Goal: Book appointment/travel/reservation

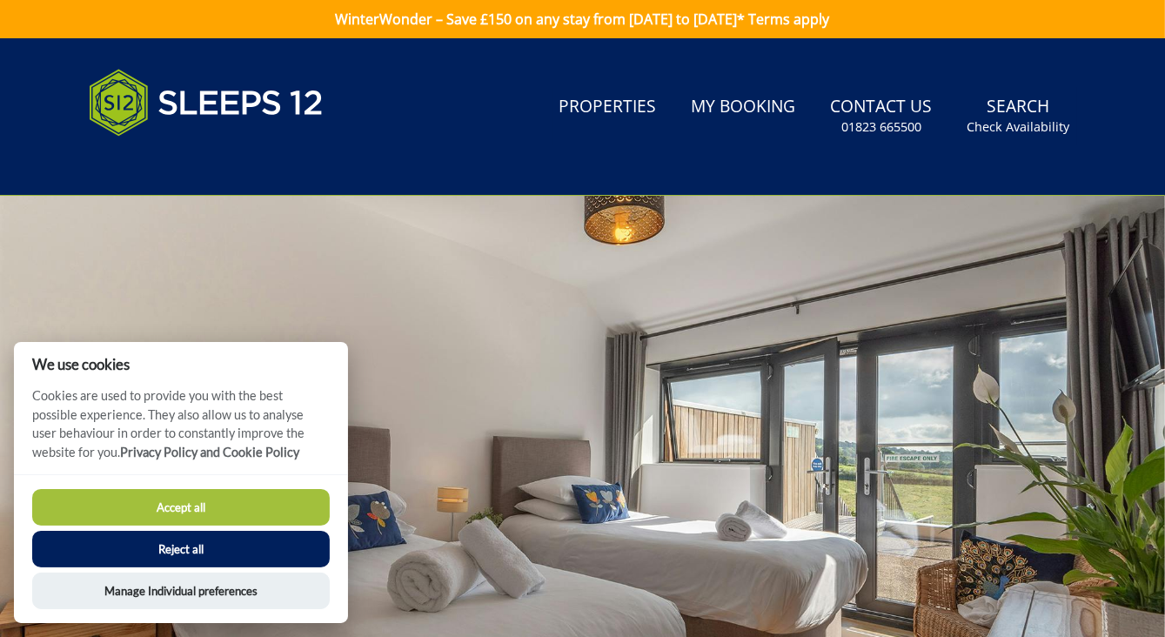
click at [177, 510] on button "Accept all" at bounding box center [180, 507] width 297 height 37
checkbox input "true"
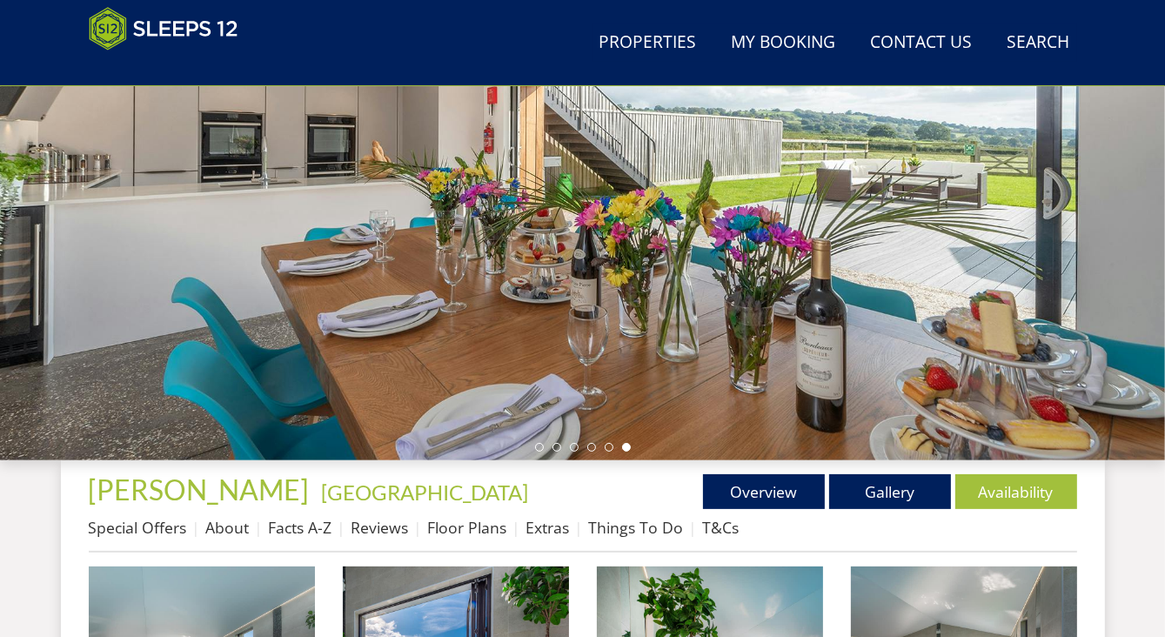
scroll to position [334, 0]
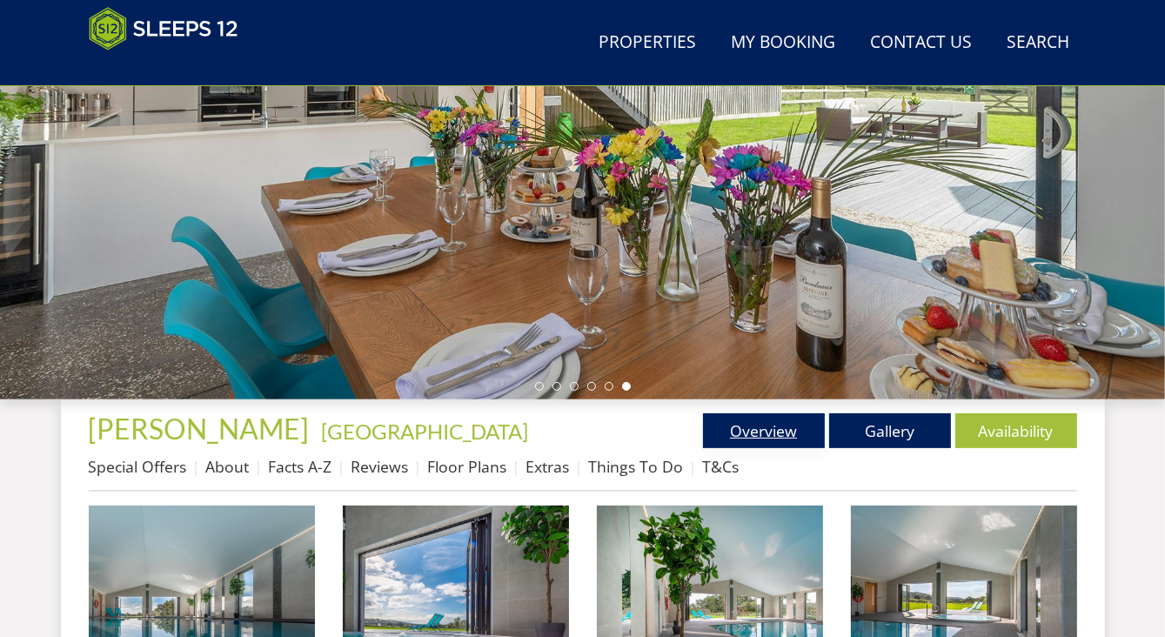
click at [783, 434] on link "Overview" at bounding box center [764, 430] width 122 height 35
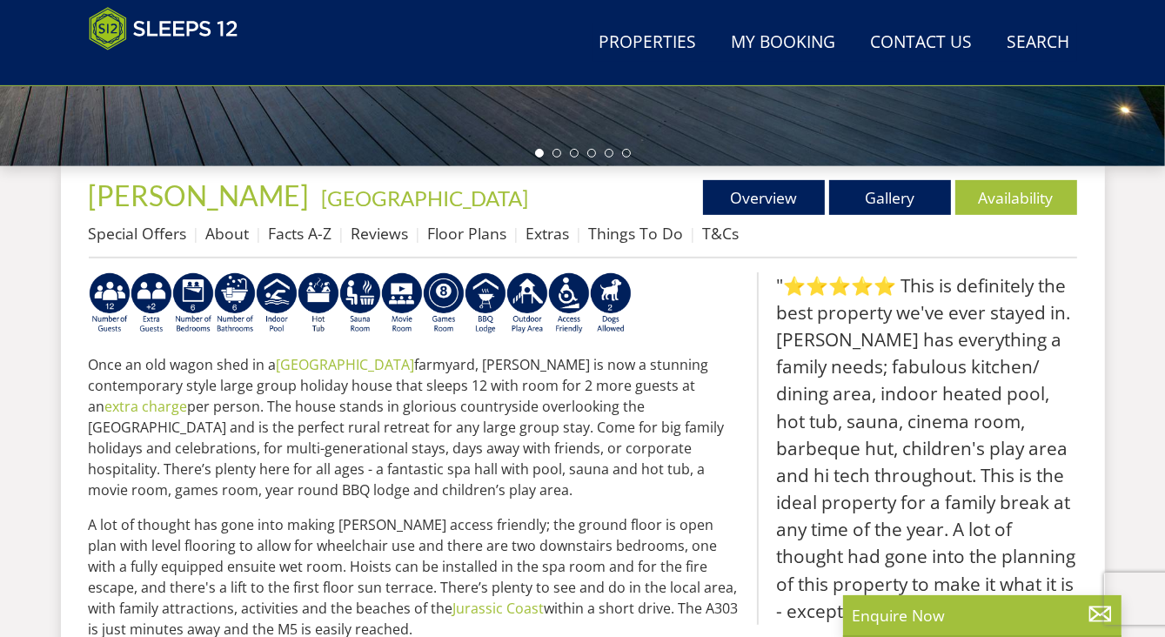
scroll to position [480, 0]
